Goal: Navigation & Orientation: Find specific page/section

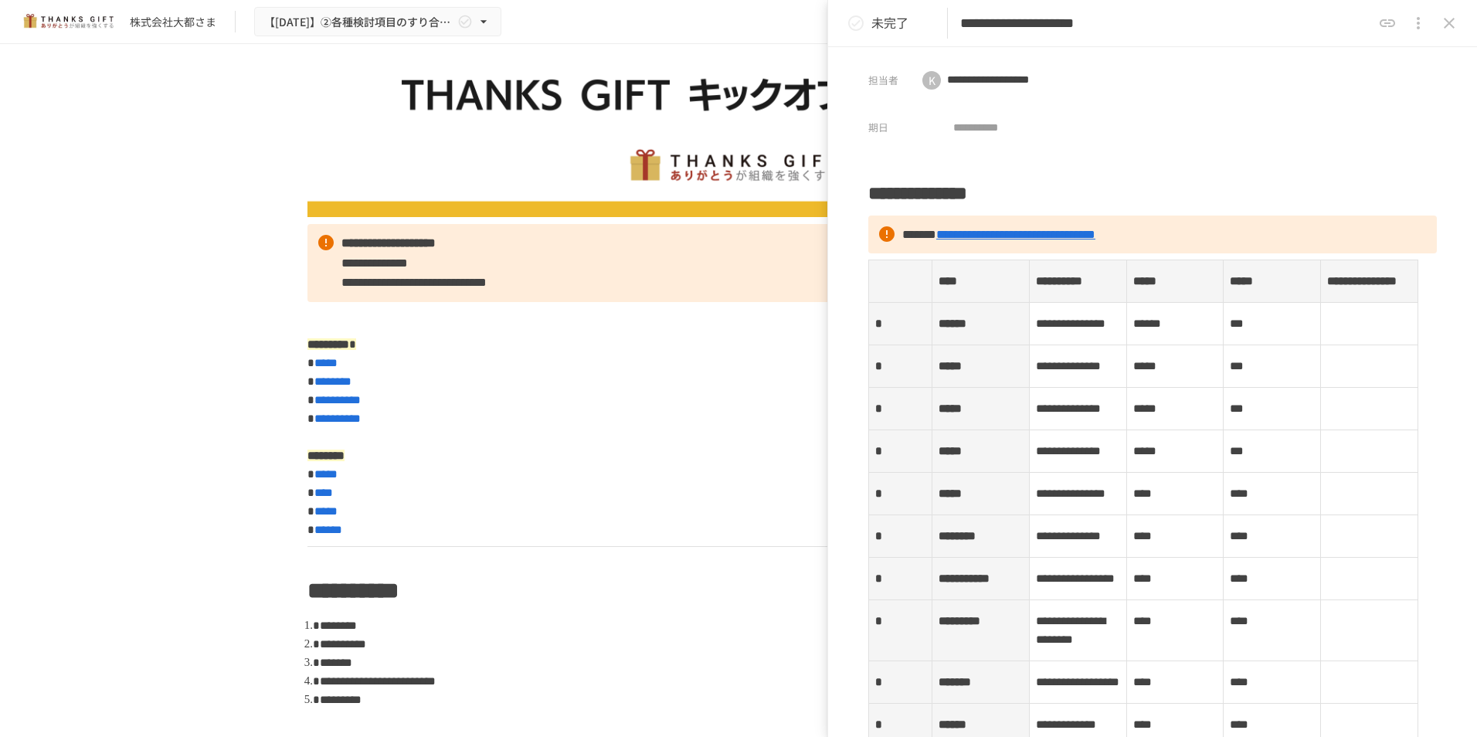
scroll to position [77, 0]
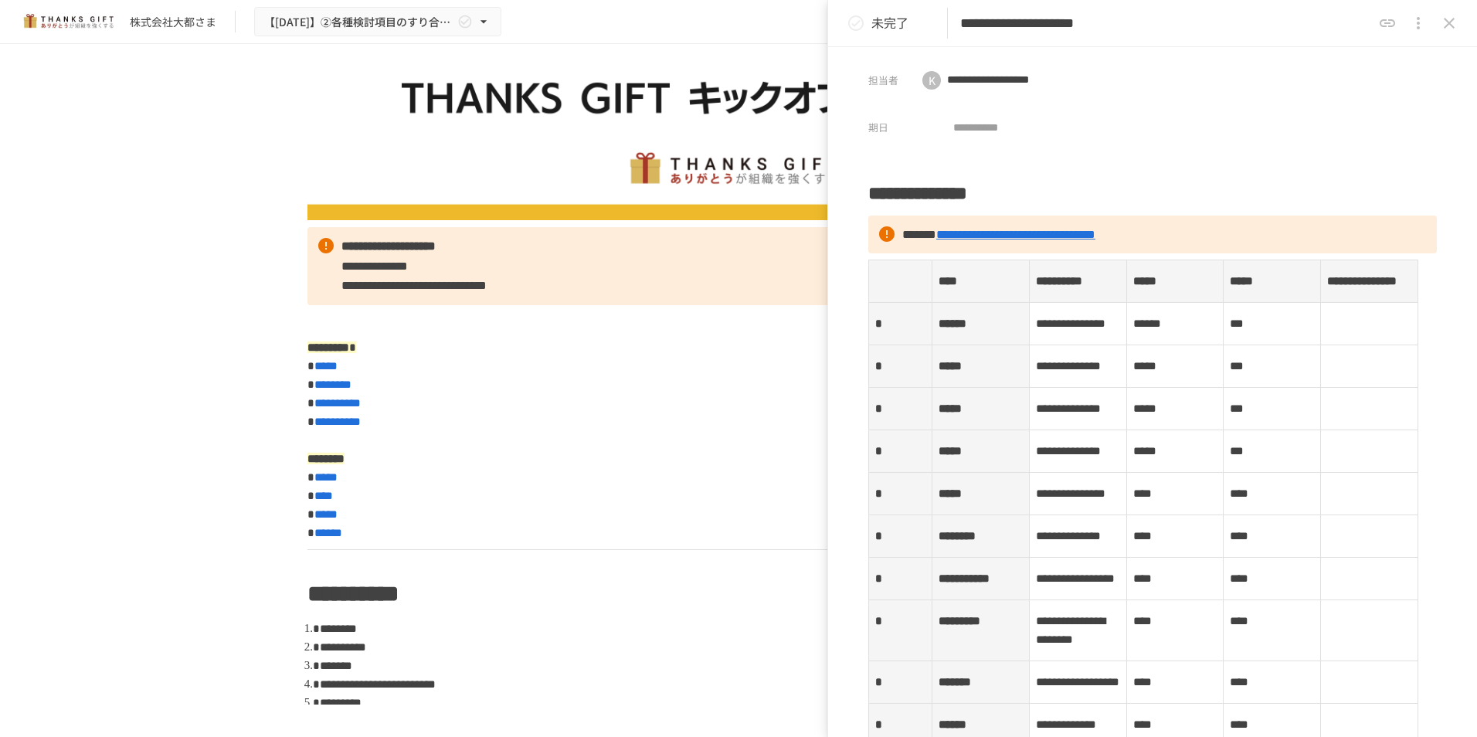
click at [806, 16] on icon "close drawer" at bounding box center [1449, 23] width 19 height 19
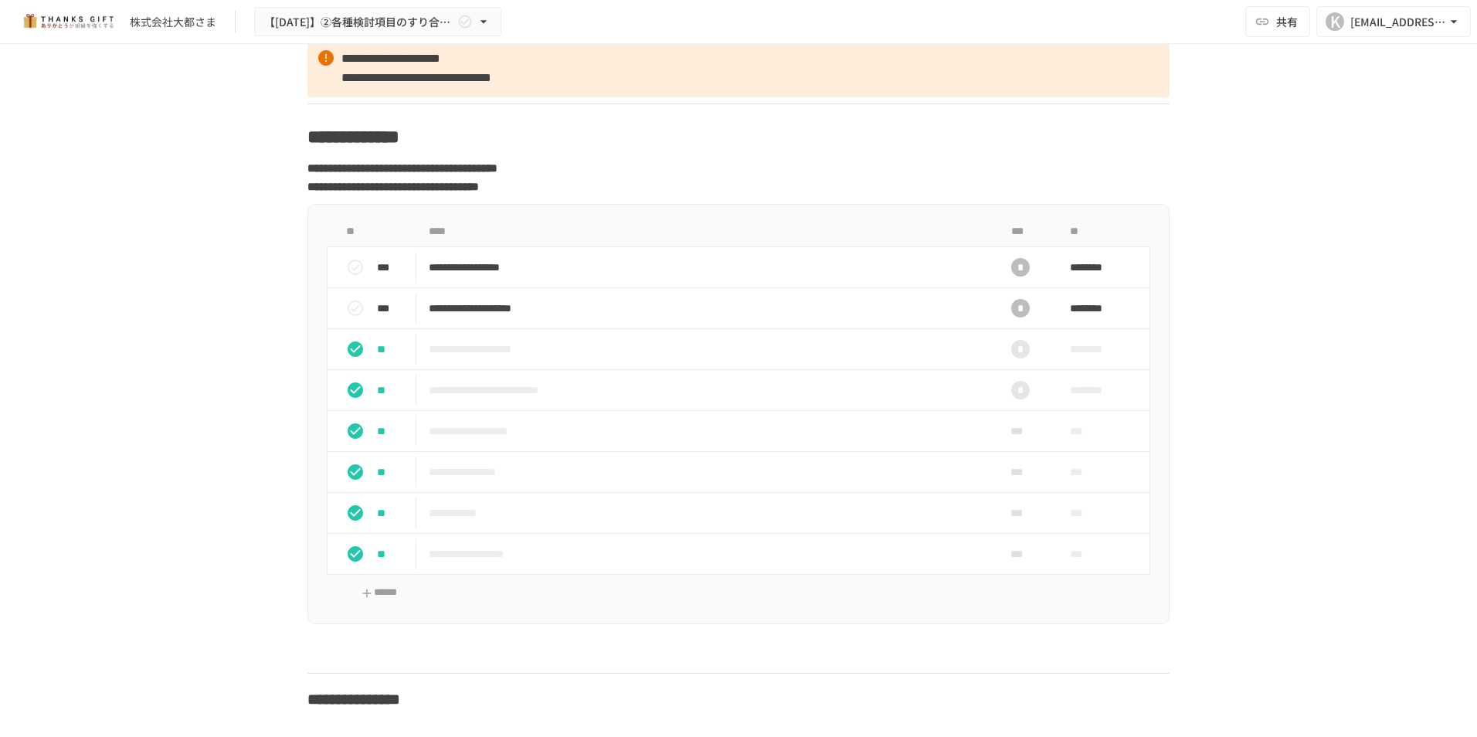
scroll to position [9350, 0]
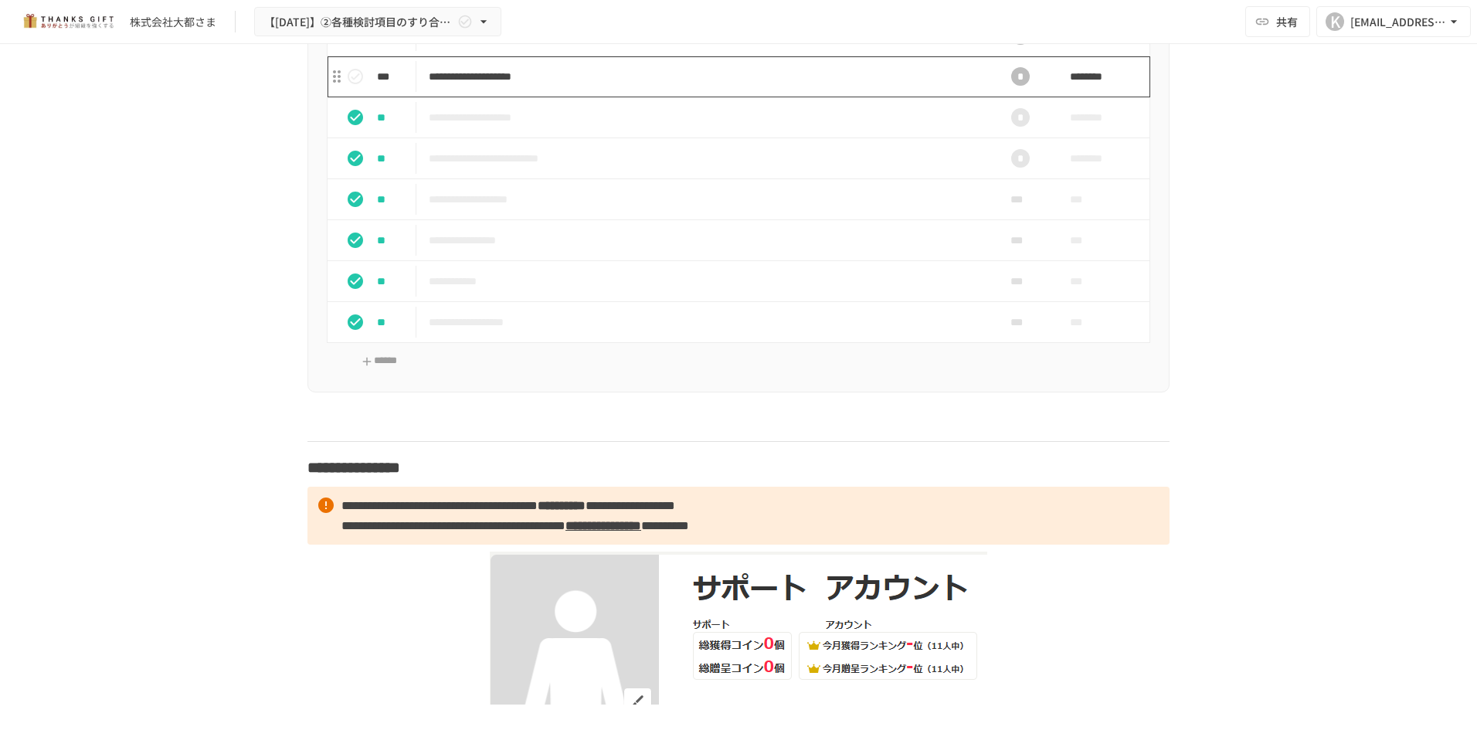
click at [605, 87] on p "**********" at bounding box center [706, 76] width 555 height 19
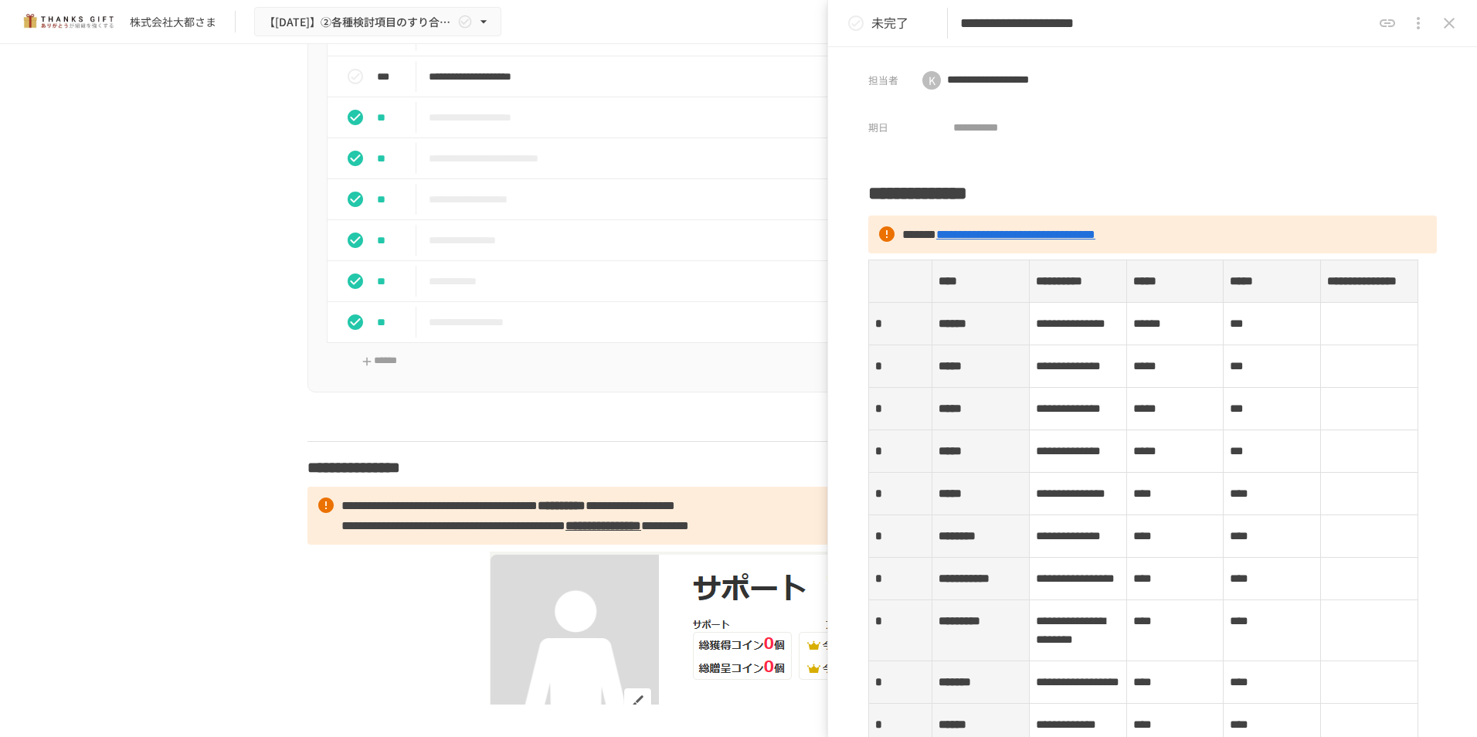
click at [806, 24] on icon "close drawer" at bounding box center [1449, 23] width 19 height 19
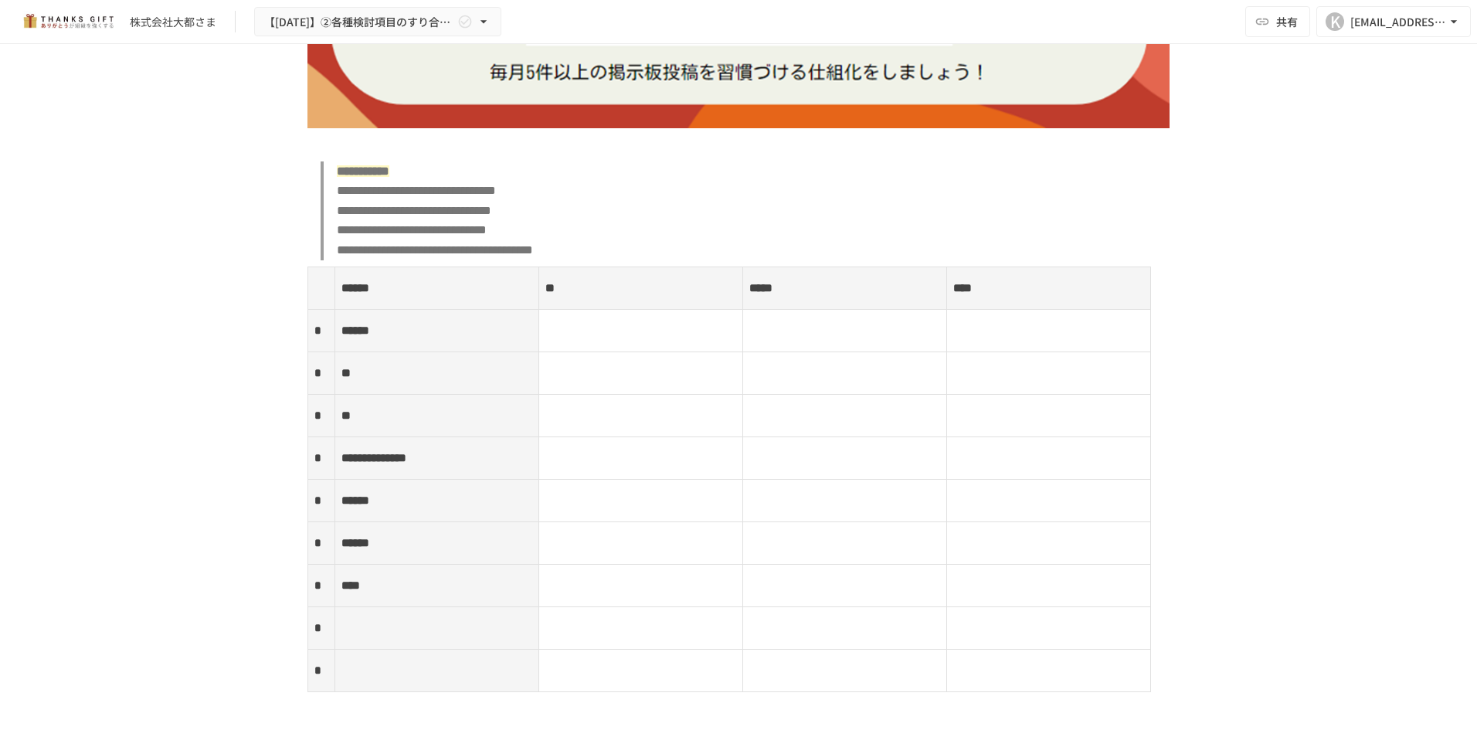
scroll to position [5624, 0]
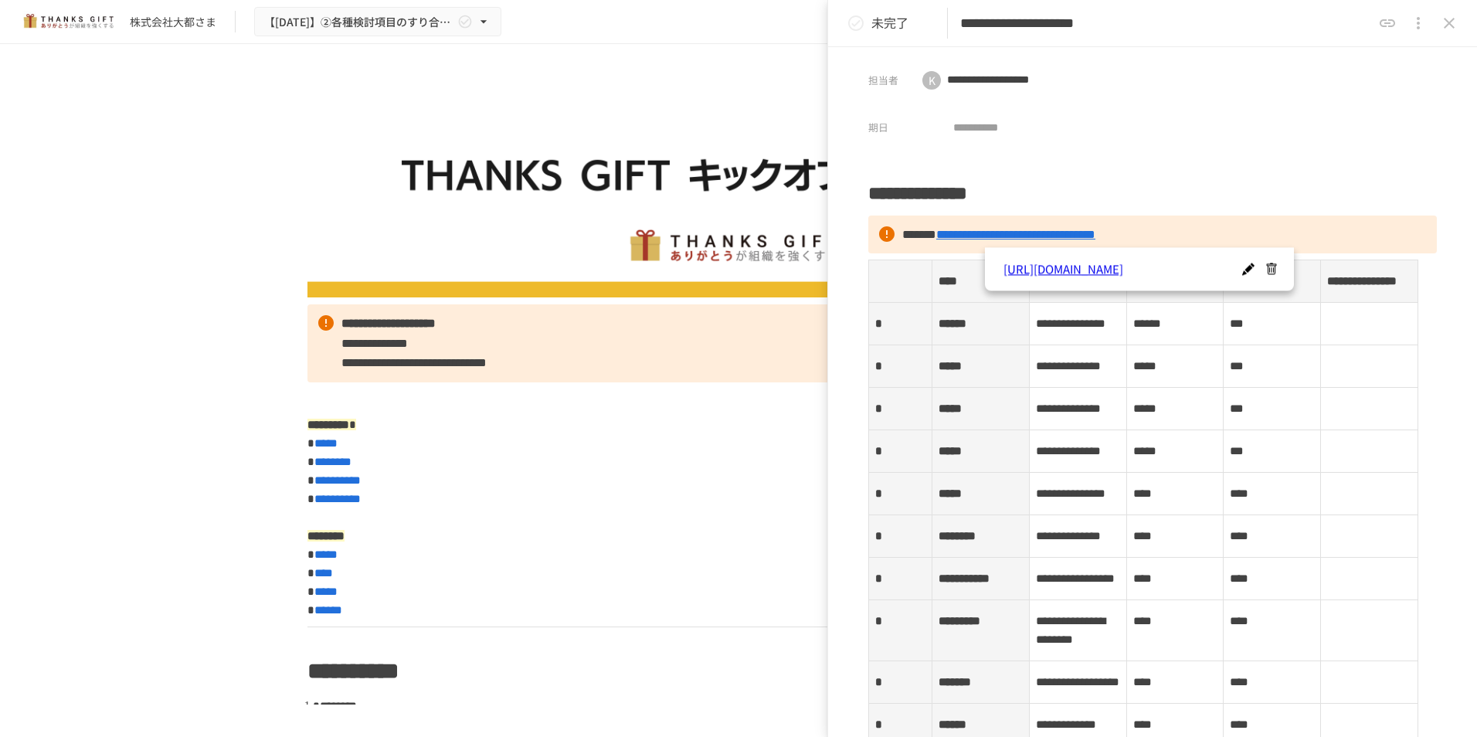
scroll to position [4018, 0]
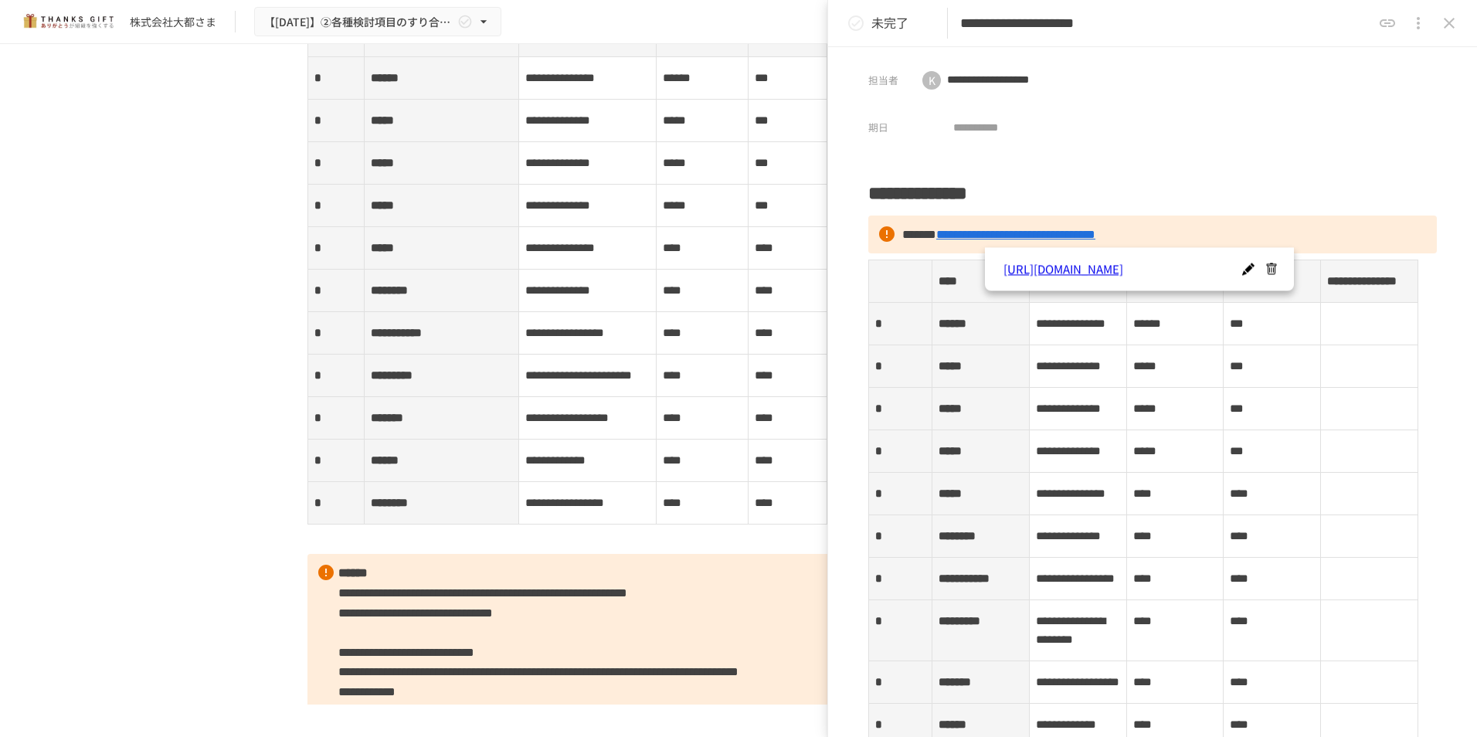
click at [695, 31] on div "株式会社大都さま 【2025年8月】②各種検討項目のすり合わせ/ THANKS GIFTキックオフMTG 共有 K korehisa@daito.biz" at bounding box center [738, 22] width 1477 height 44
click at [1446, 27] on icon "close drawer" at bounding box center [1449, 23] width 11 height 11
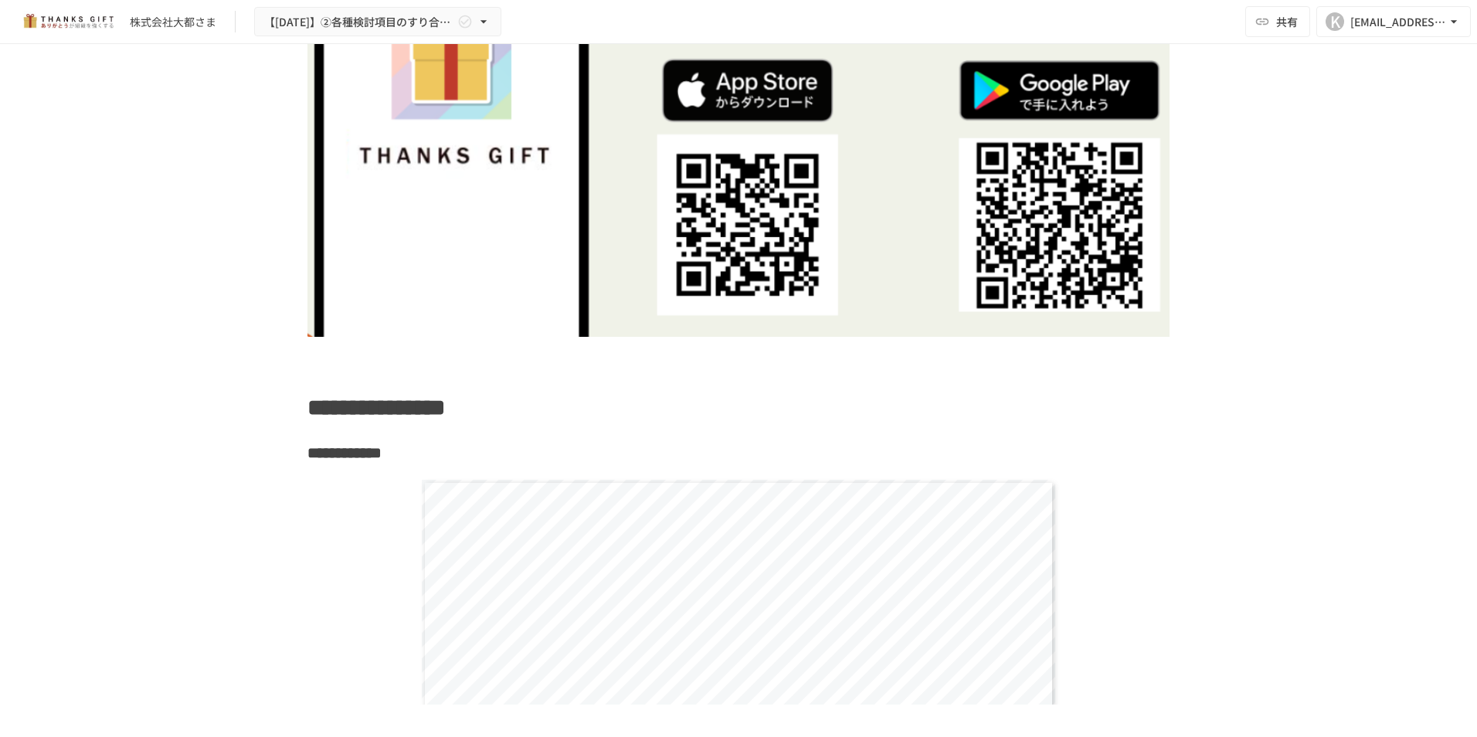
scroll to position [10354, 0]
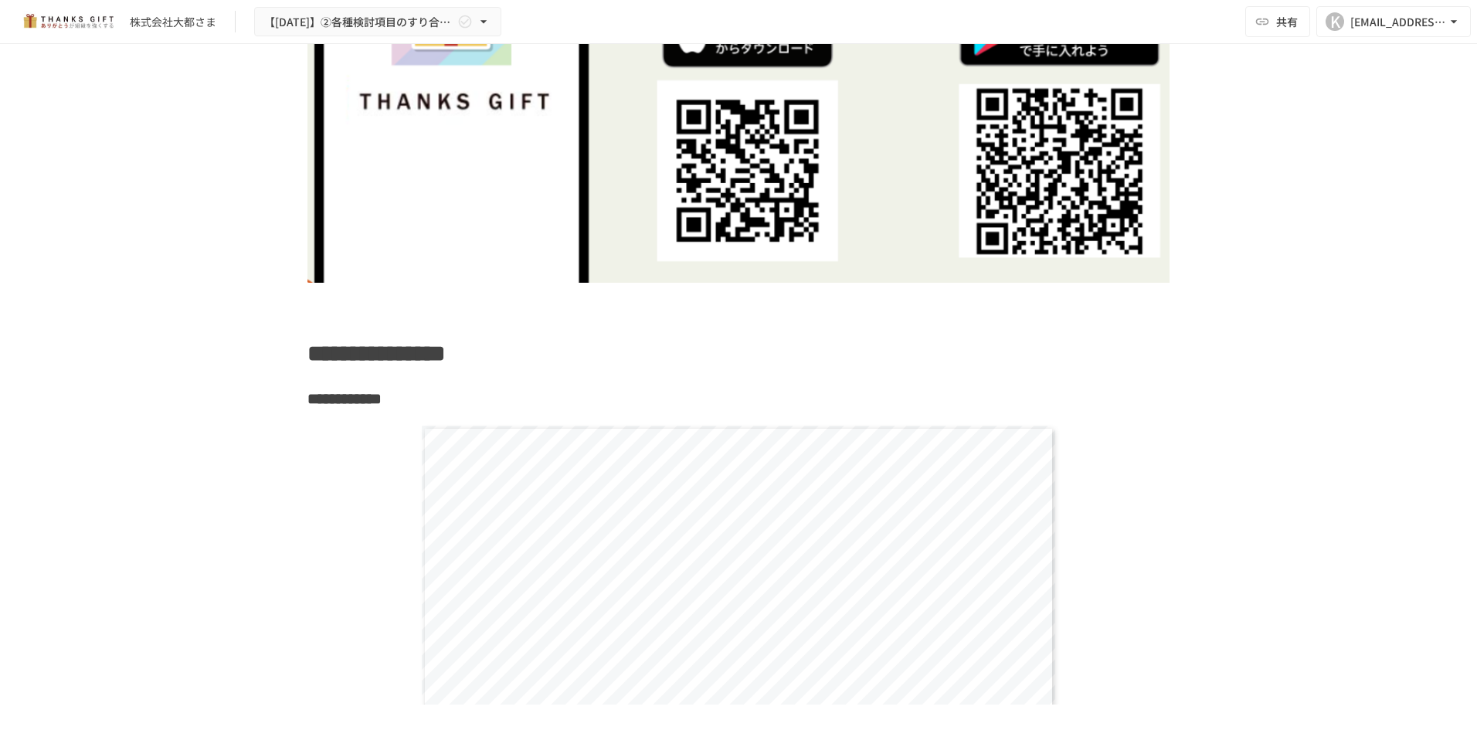
scroll to position [10200, 0]
